Goal: Transaction & Acquisition: Download file/media

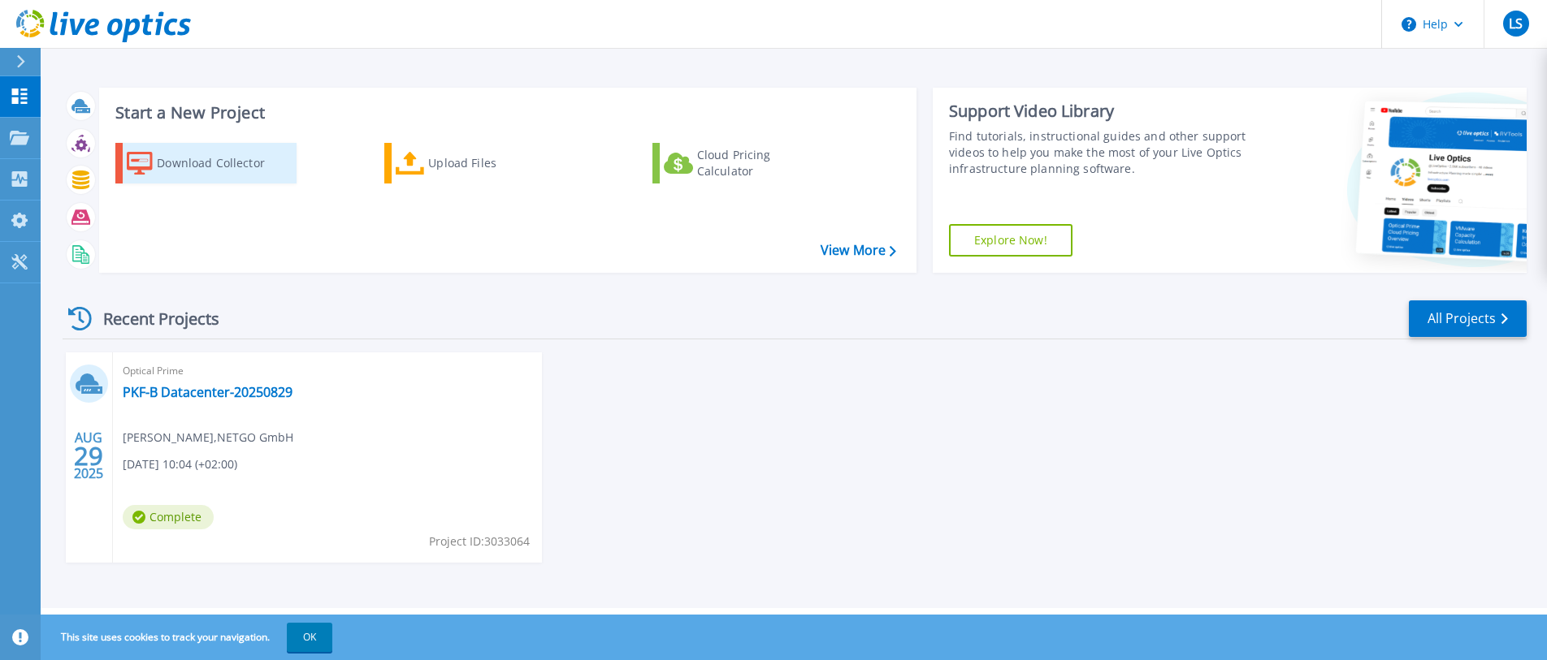
click at [156, 154] on link "Download Collector" at bounding box center [205, 163] width 181 height 41
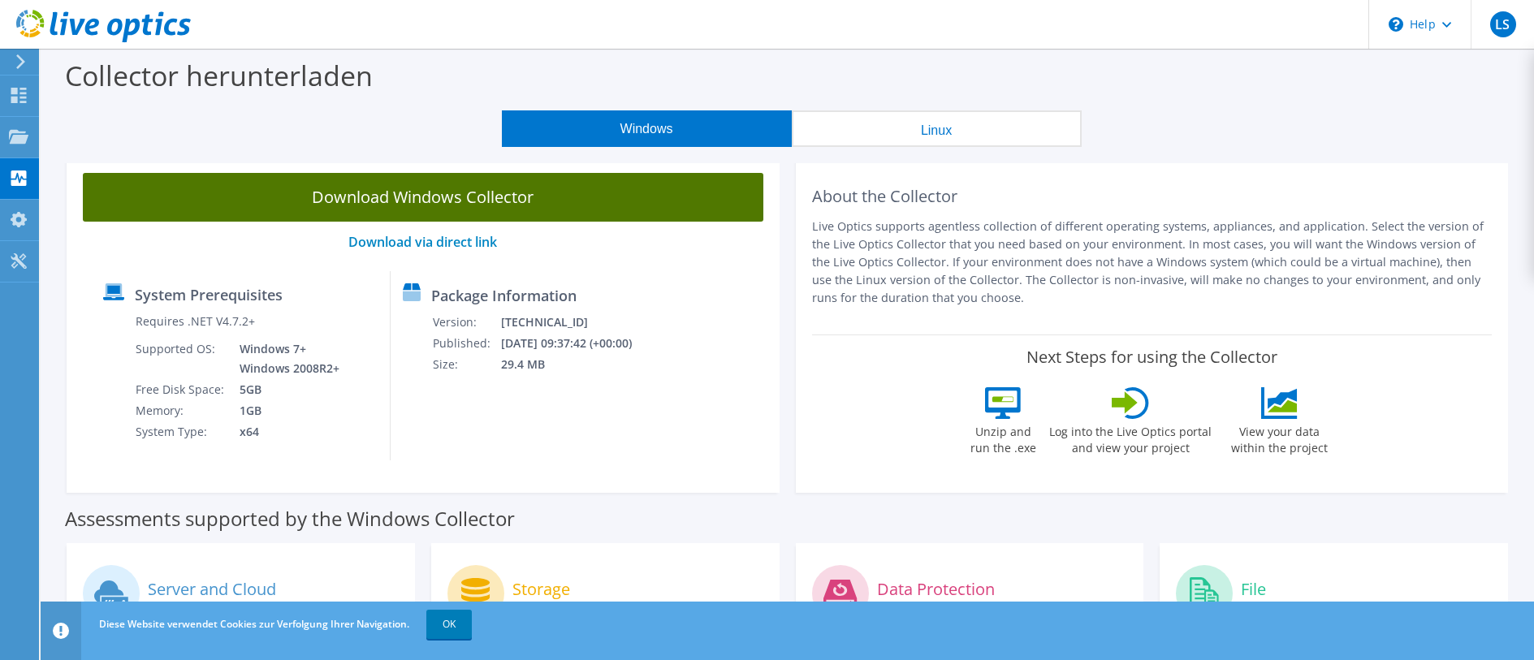
click at [527, 196] on link "Download Windows Collector" at bounding box center [423, 197] width 681 height 49
